Goal: Information Seeking & Learning: Learn about a topic

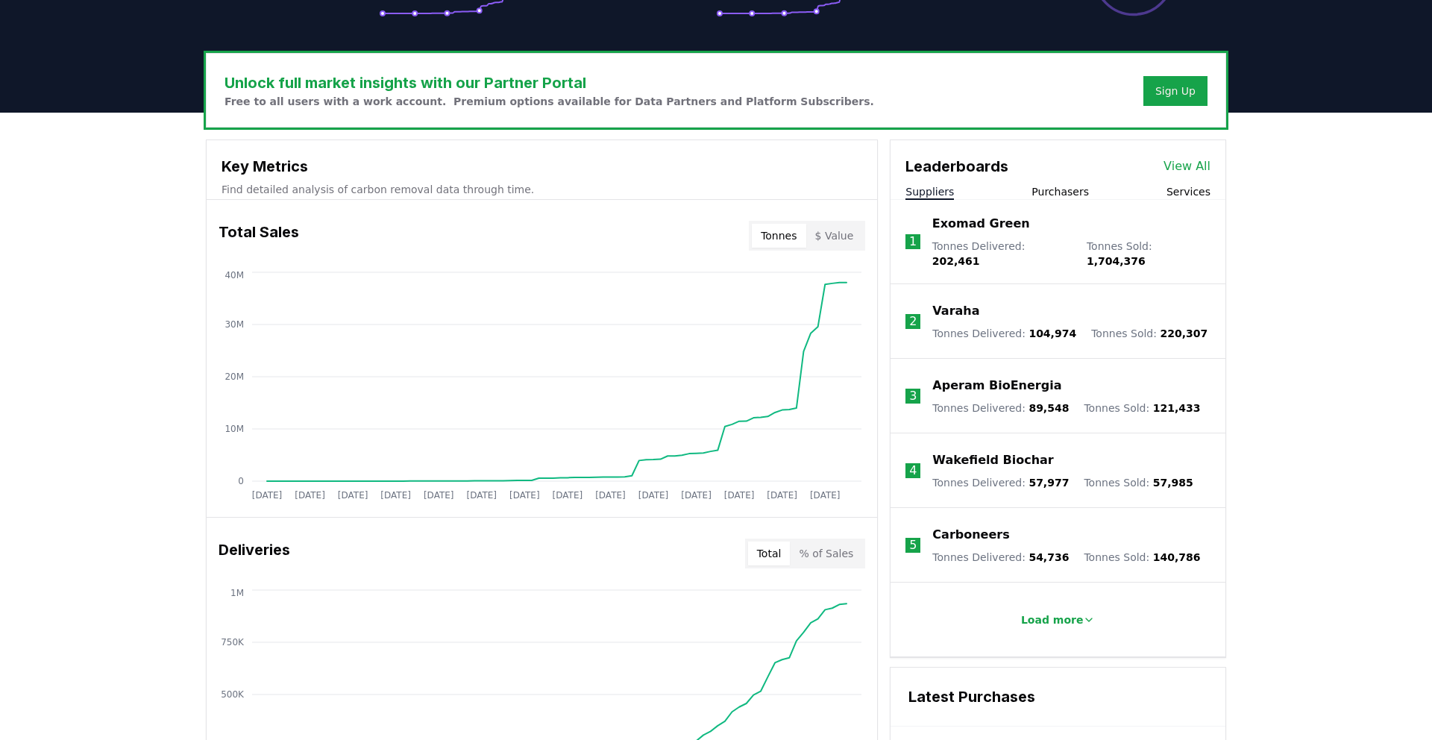
scroll to position [416, 0]
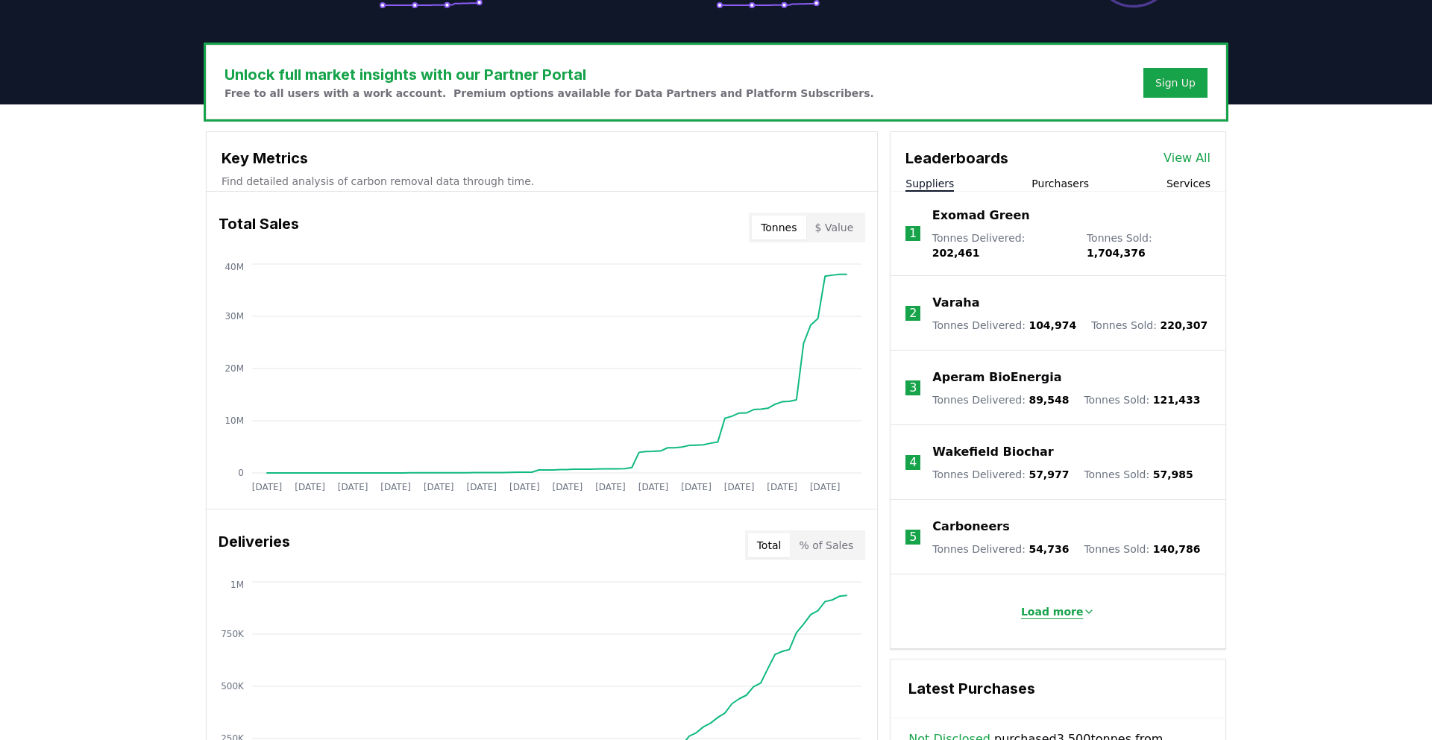
click at [1065, 604] on p "Load more" at bounding box center [1052, 611] width 63 height 15
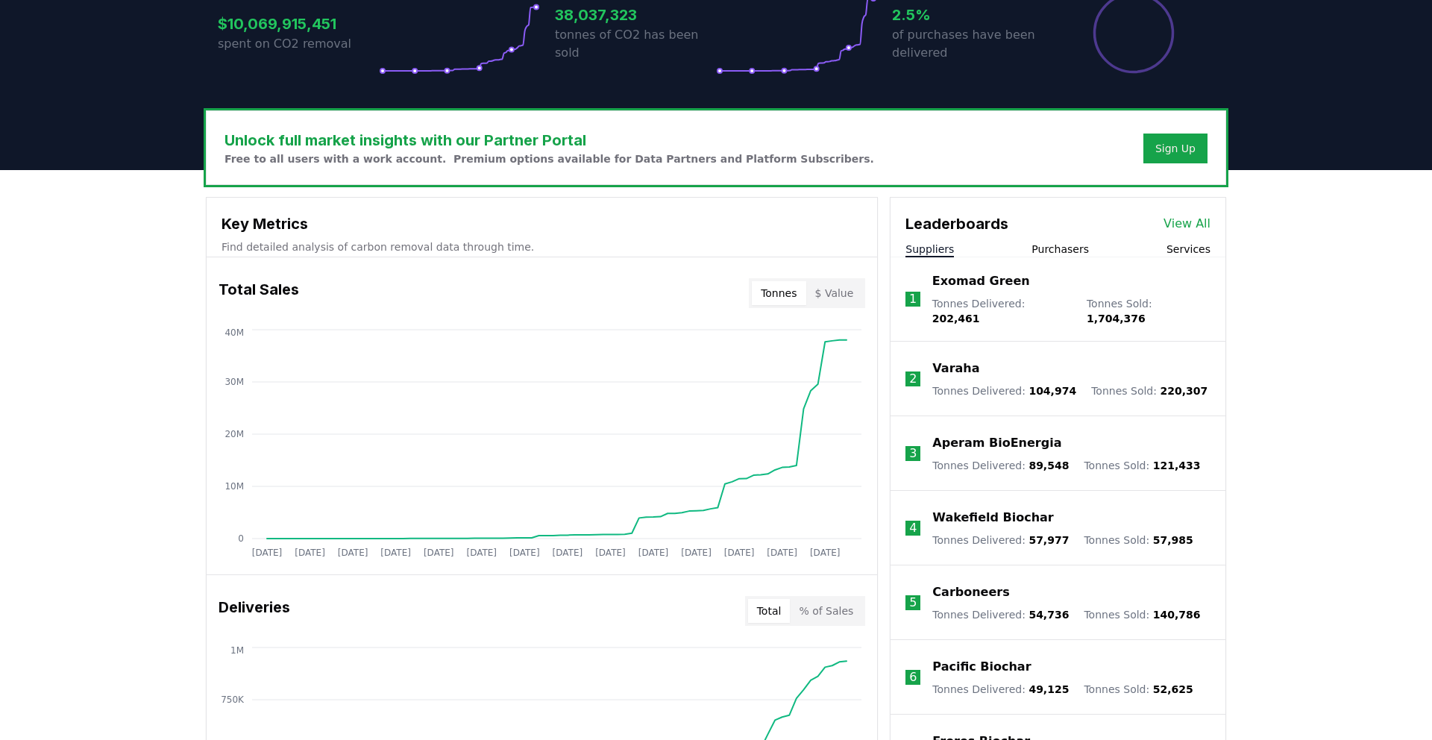
scroll to position [316, 0]
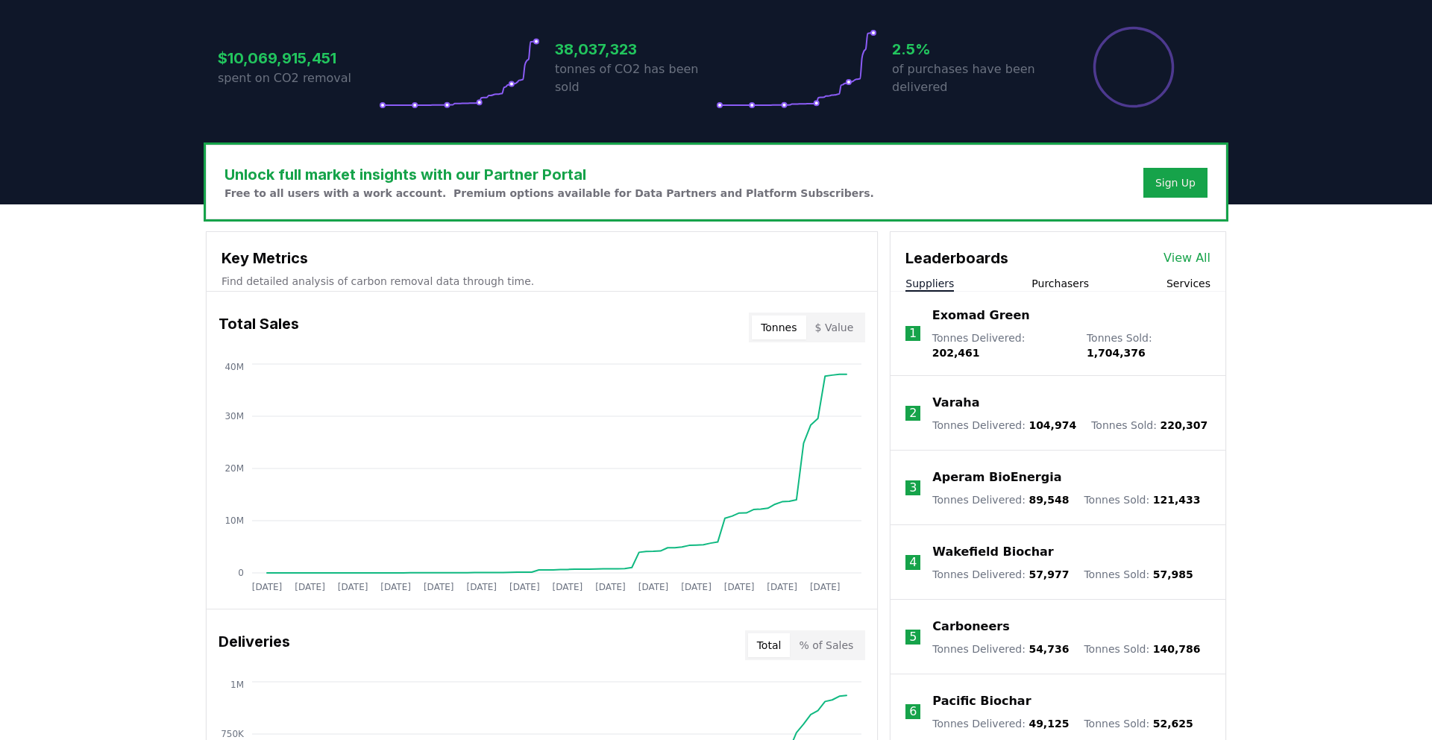
click at [1057, 280] on button "Purchasers" at bounding box center [1060, 283] width 57 height 15
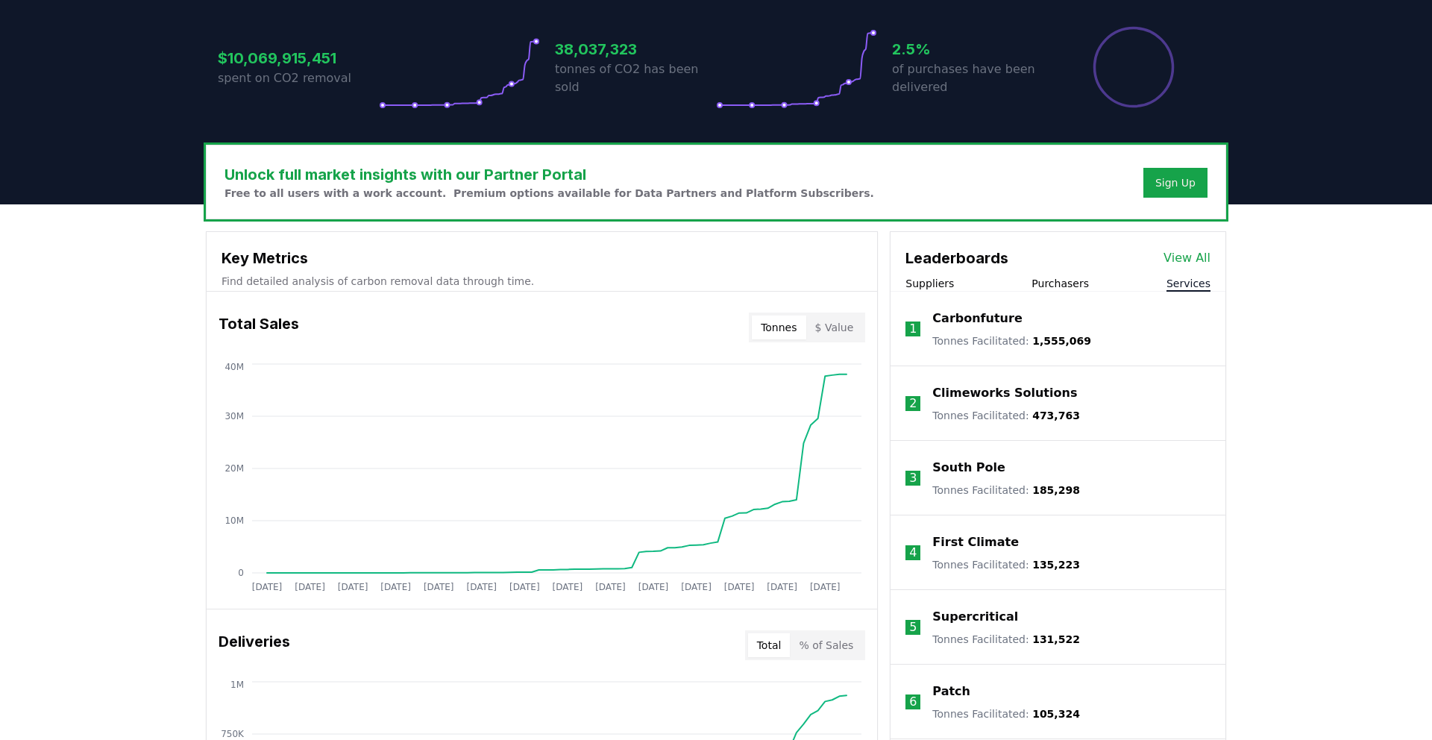
click at [1180, 280] on button "Services" at bounding box center [1189, 283] width 44 height 15
click at [1044, 277] on button "Purchasers" at bounding box center [1060, 283] width 57 height 15
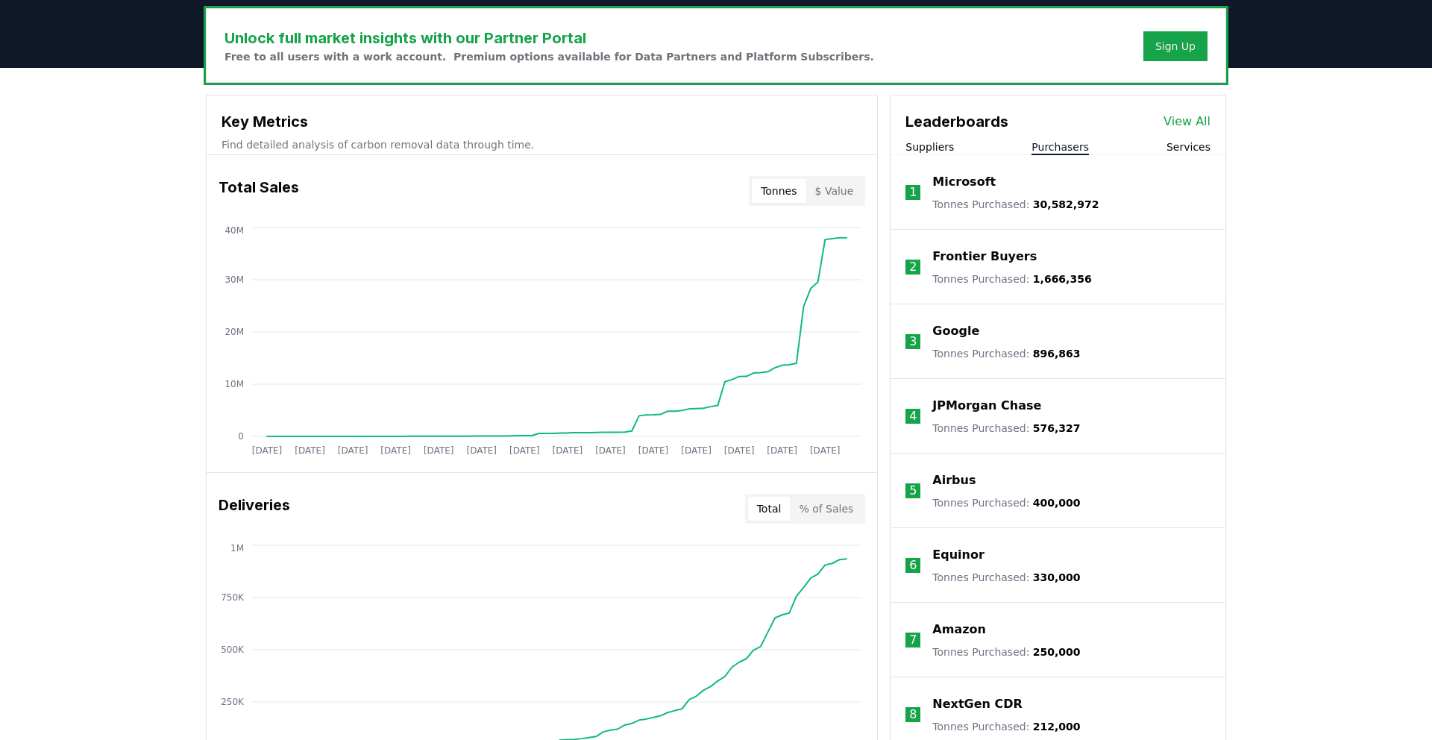
scroll to position [454, 0]
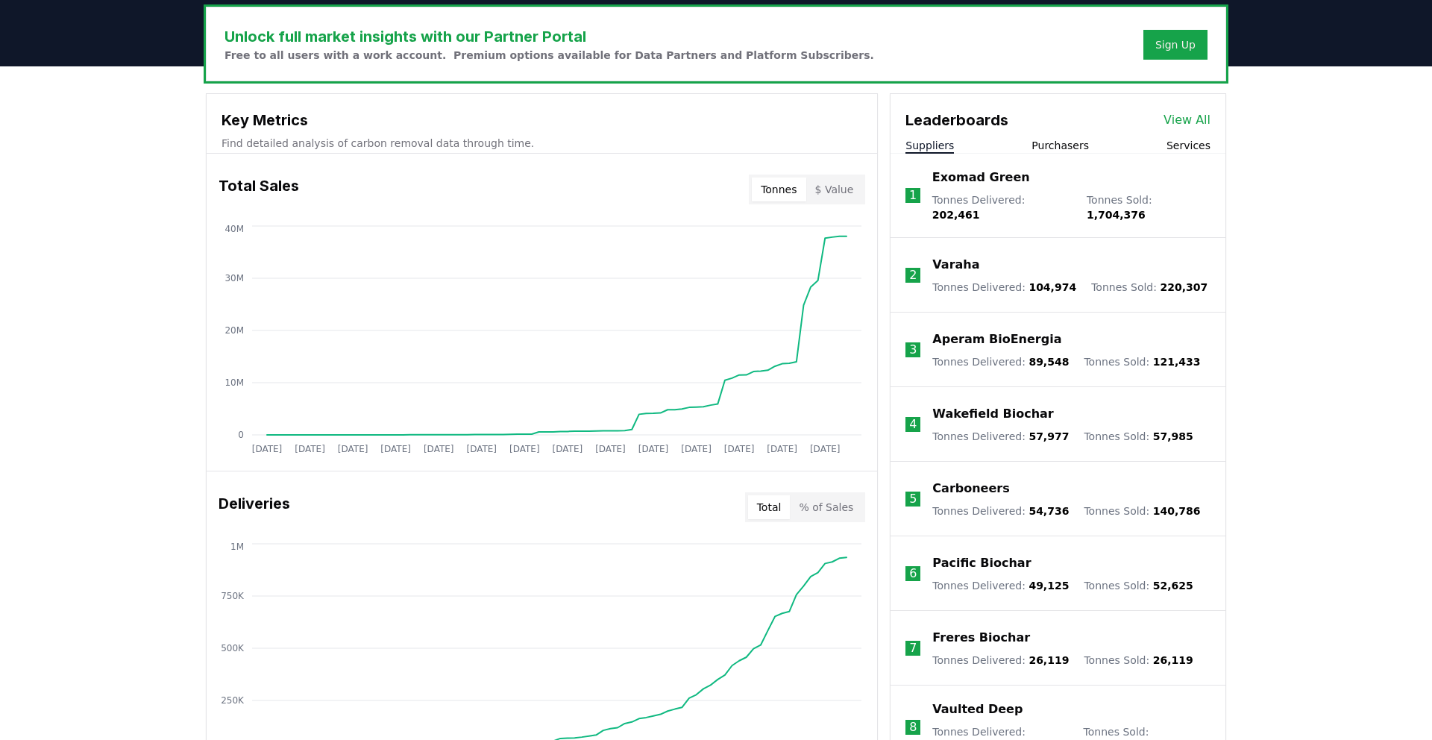
click at [933, 141] on button "Suppliers" at bounding box center [930, 145] width 48 height 15
click at [1197, 145] on button "Services" at bounding box center [1189, 145] width 44 height 15
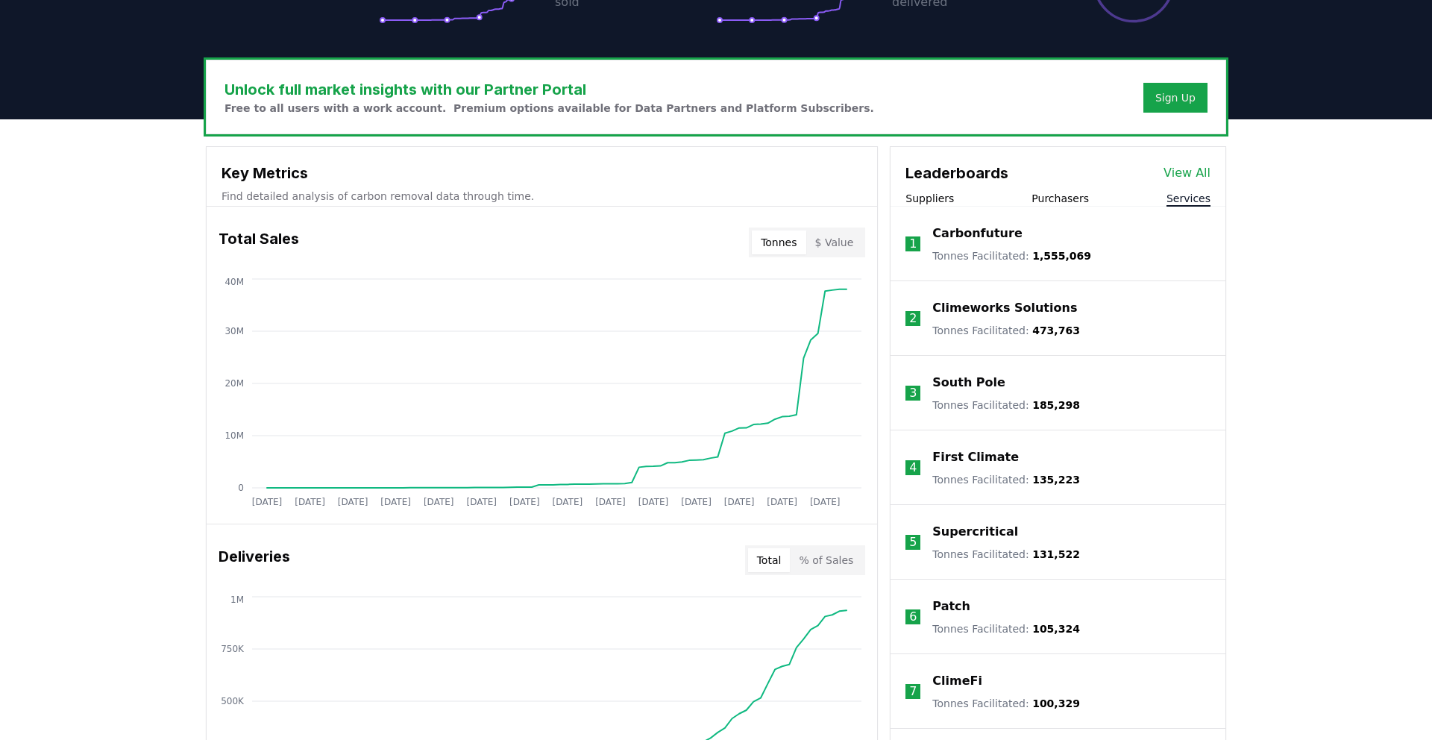
scroll to position [401, 0]
click at [1061, 199] on button "Purchasers" at bounding box center [1060, 199] width 57 height 15
click at [940, 195] on button "Suppliers" at bounding box center [930, 199] width 48 height 15
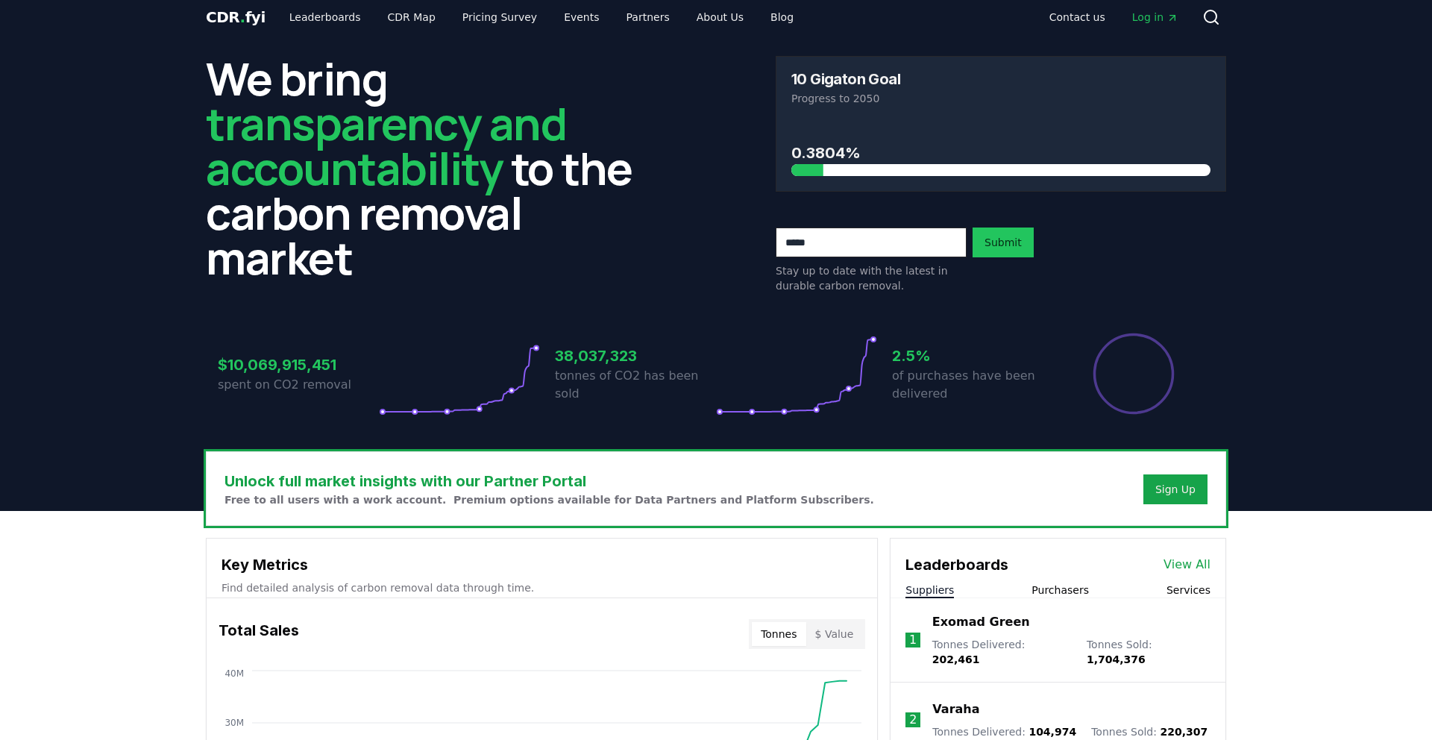
scroll to position [0, 0]
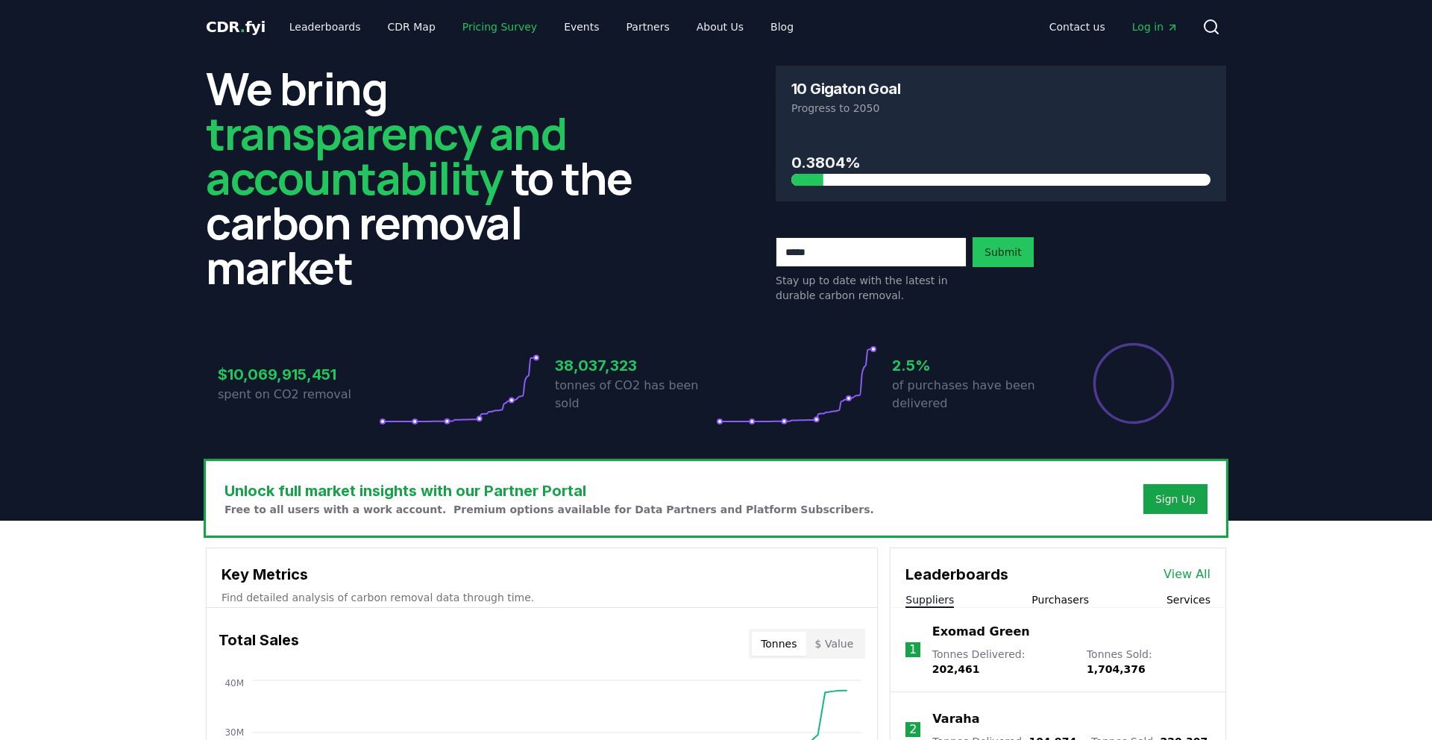
click at [483, 31] on link "Pricing Survey" at bounding box center [500, 26] width 98 height 27
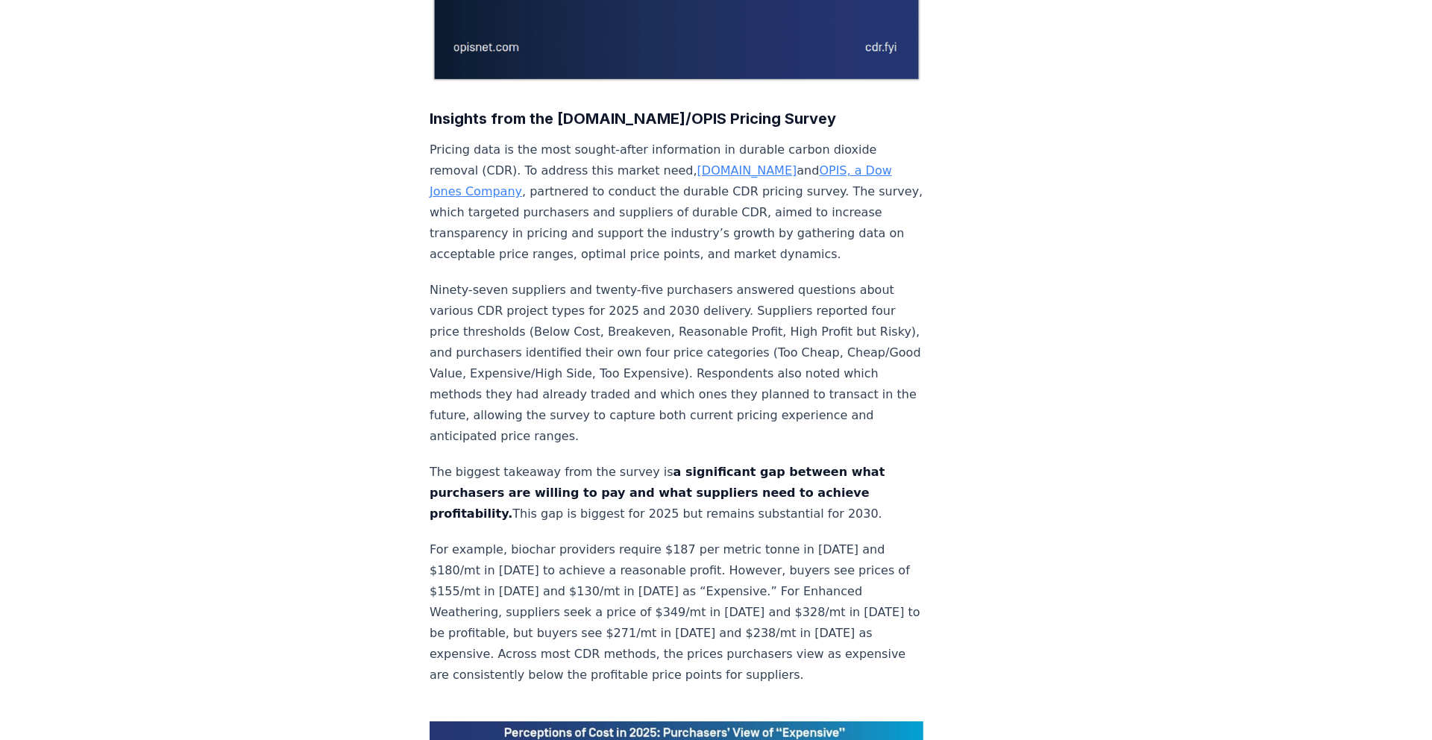
scroll to position [446, 0]
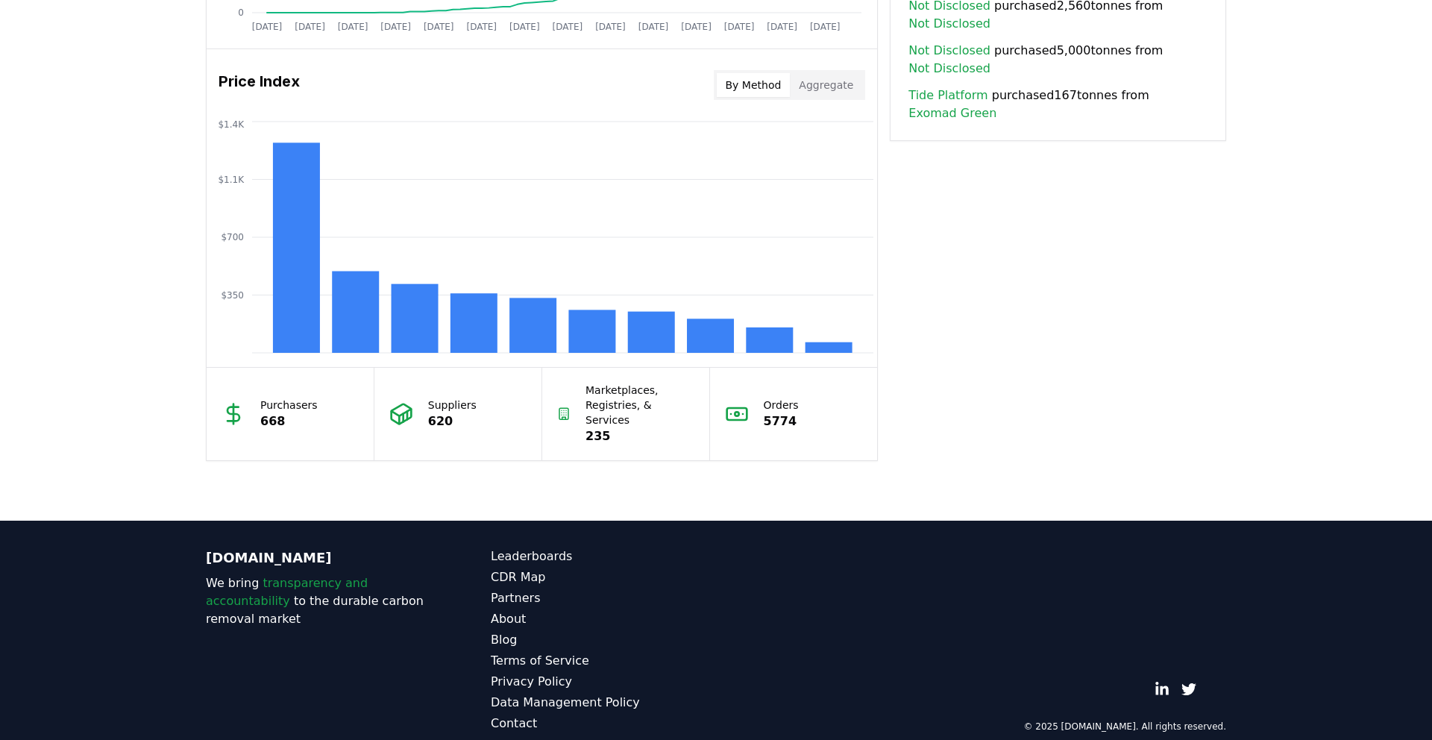
scroll to position [1199, 0]
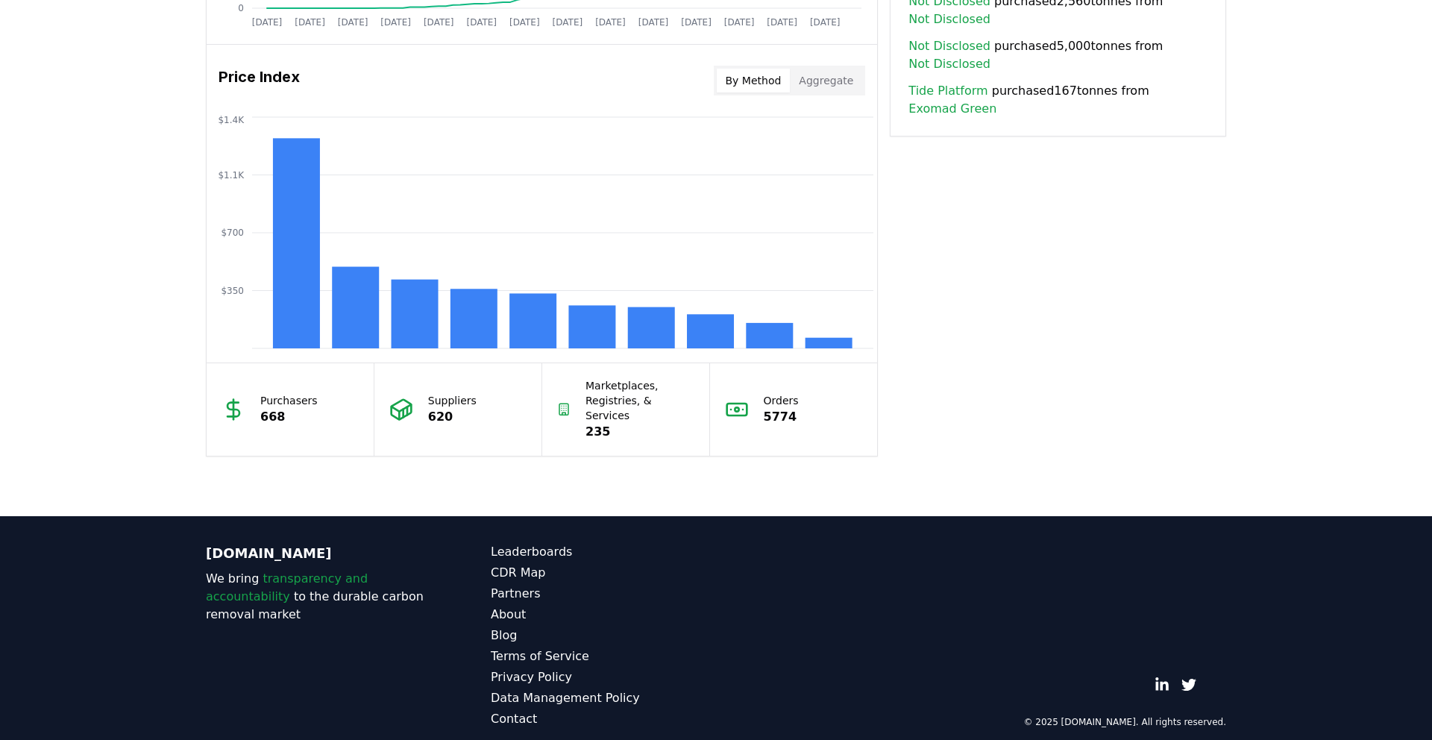
click at [833, 86] on button "Aggregate" at bounding box center [826, 81] width 72 height 24
click at [741, 81] on button "By Method" at bounding box center [754, 81] width 74 height 24
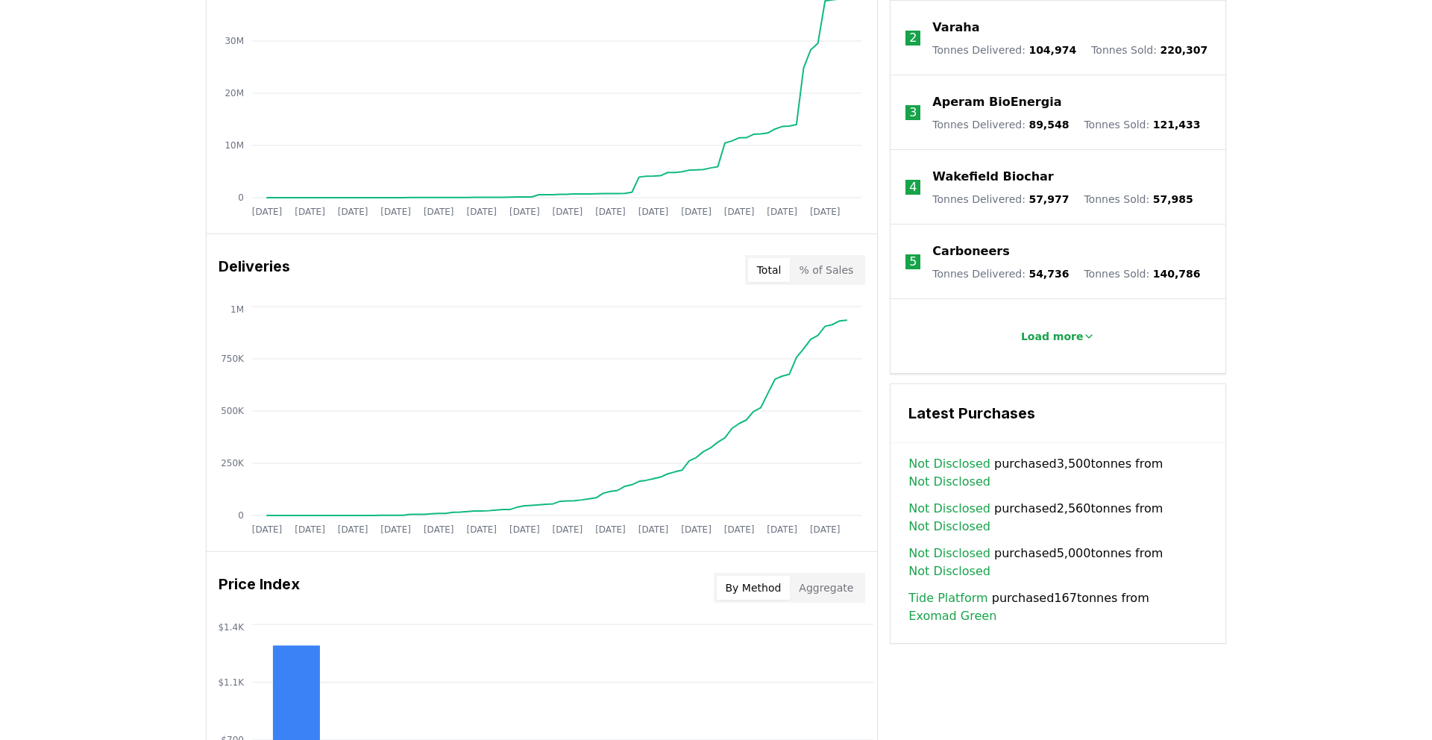
scroll to position [689, 0]
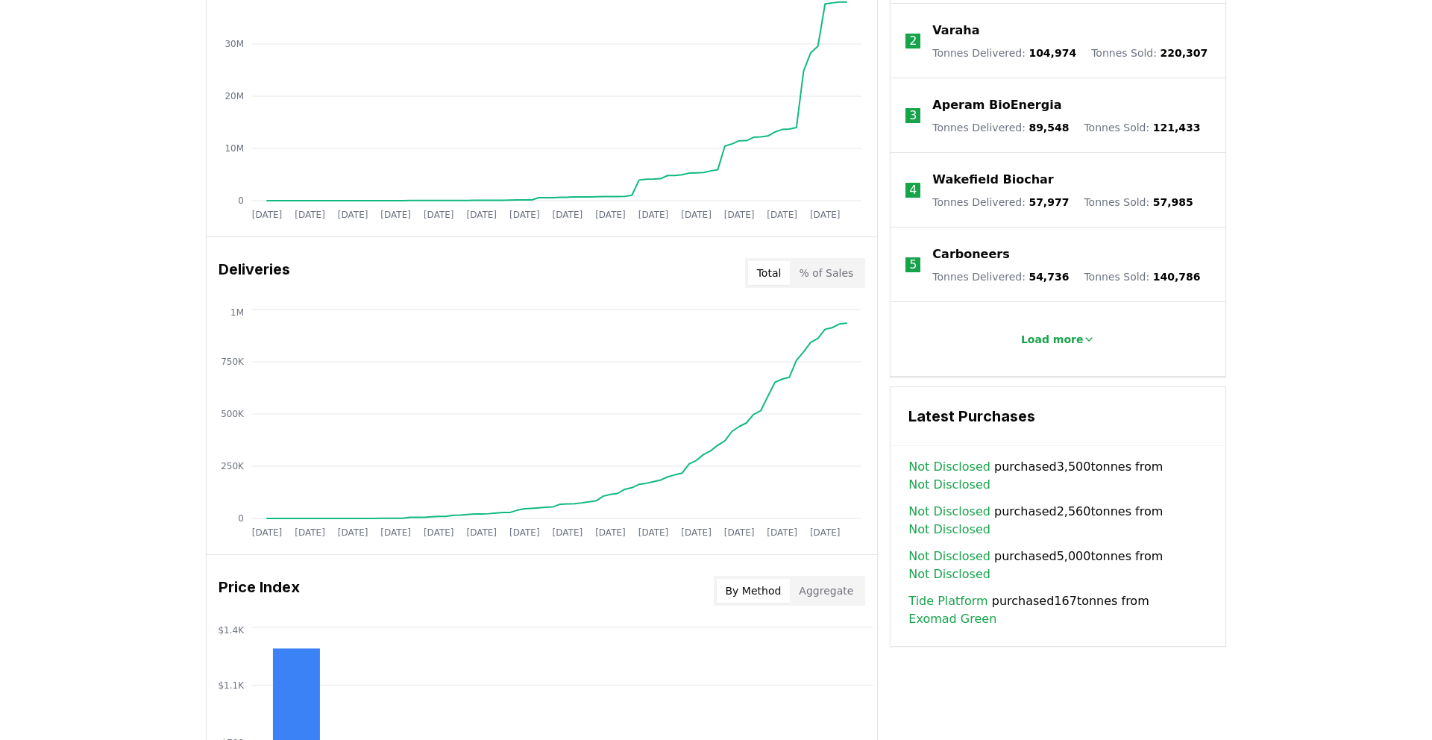
click at [816, 270] on button "% of Sales" at bounding box center [826, 273] width 72 height 24
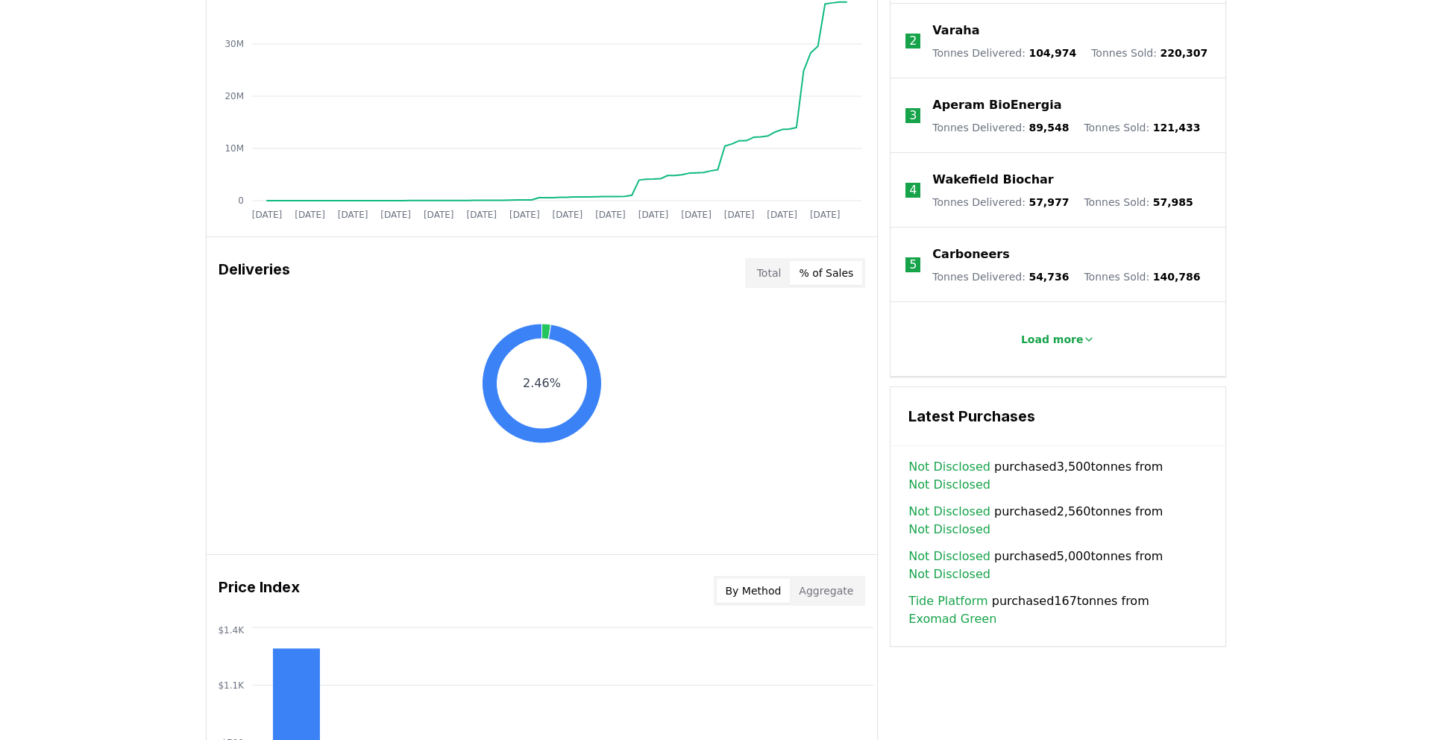
click at [776, 275] on button "Total" at bounding box center [769, 273] width 43 height 24
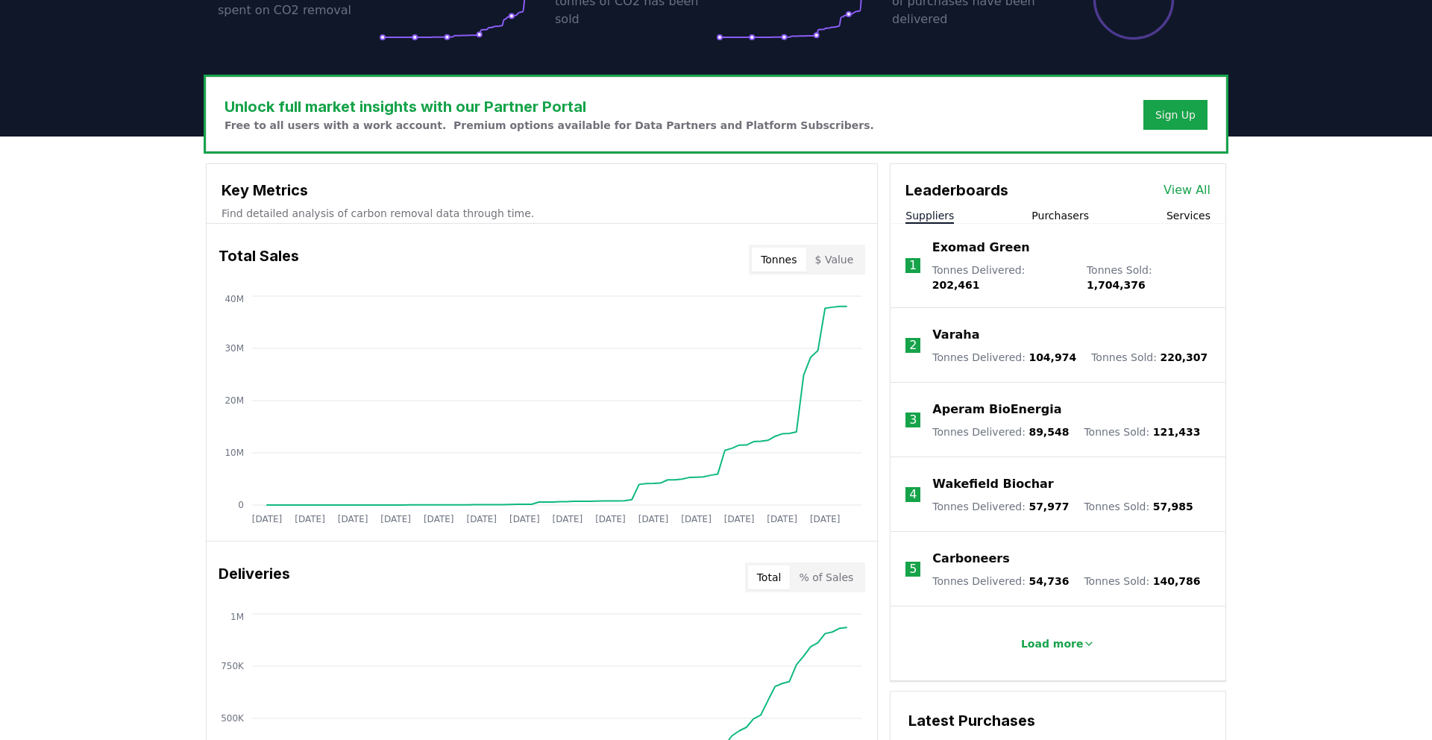
scroll to position [402, 0]
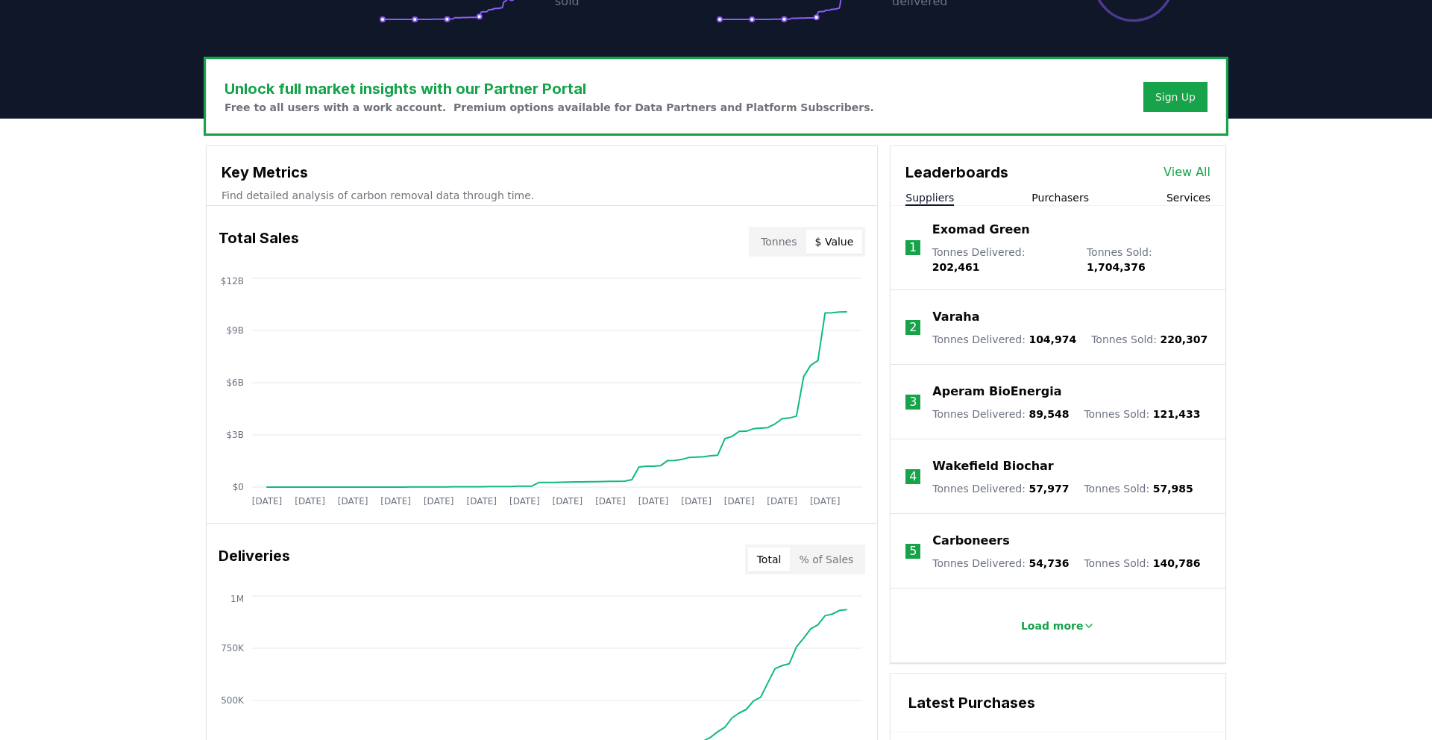
click at [836, 243] on button "$ Value" at bounding box center [834, 242] width 57 height 24
click at [785, 247] on button "Tonnes" at bounding box center [779, 242] width 54 height 24
click at [848, 238] on button "$ Value" at bounding box center [834, 242] width 57 height 24
click at [776, 245] on button "Tonnes" at bounding box center [779, 242] width 54 height 24
click at [1044, 618] on p "Load more" at bounding box center [1052, 625] width 63 height 15
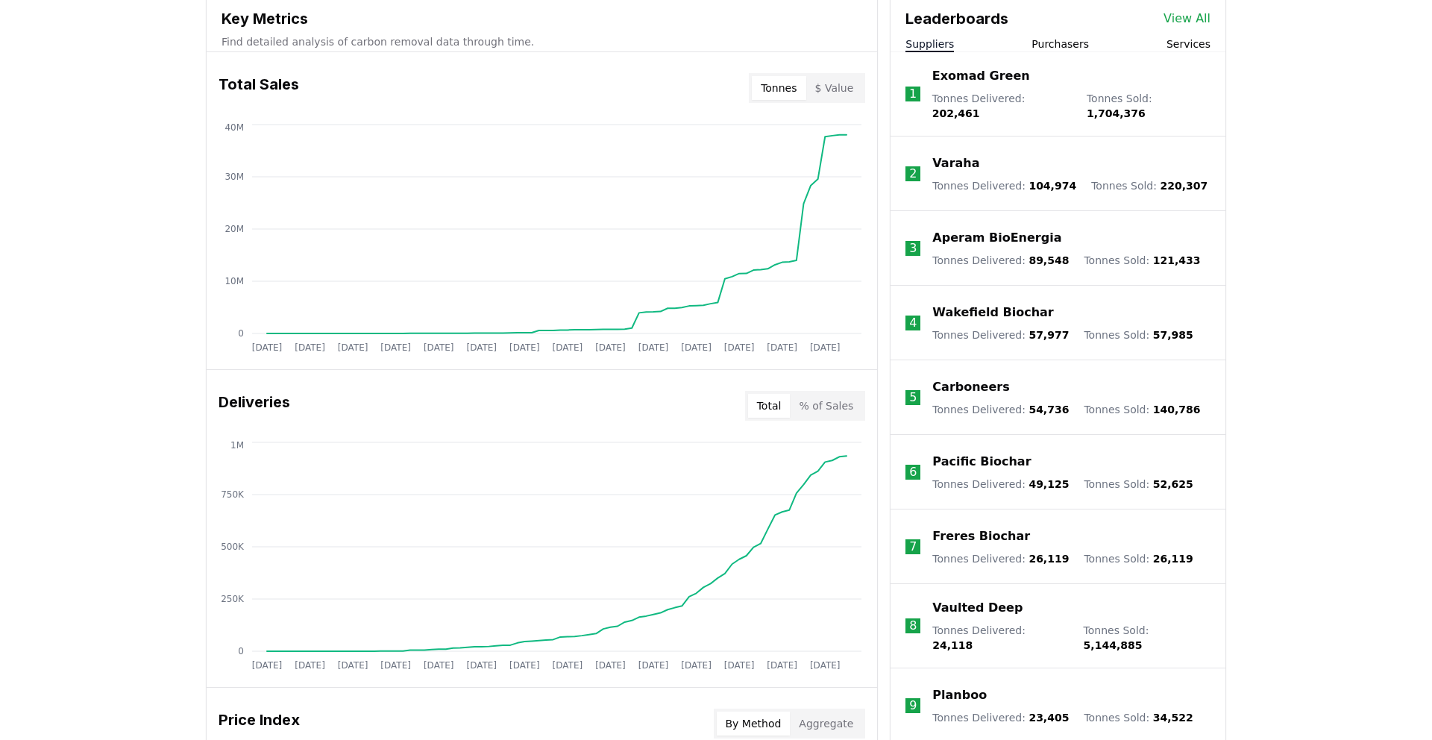
scroll to position [551, 0]
